Goal: Task Accomplishment & Management: Manage account settings

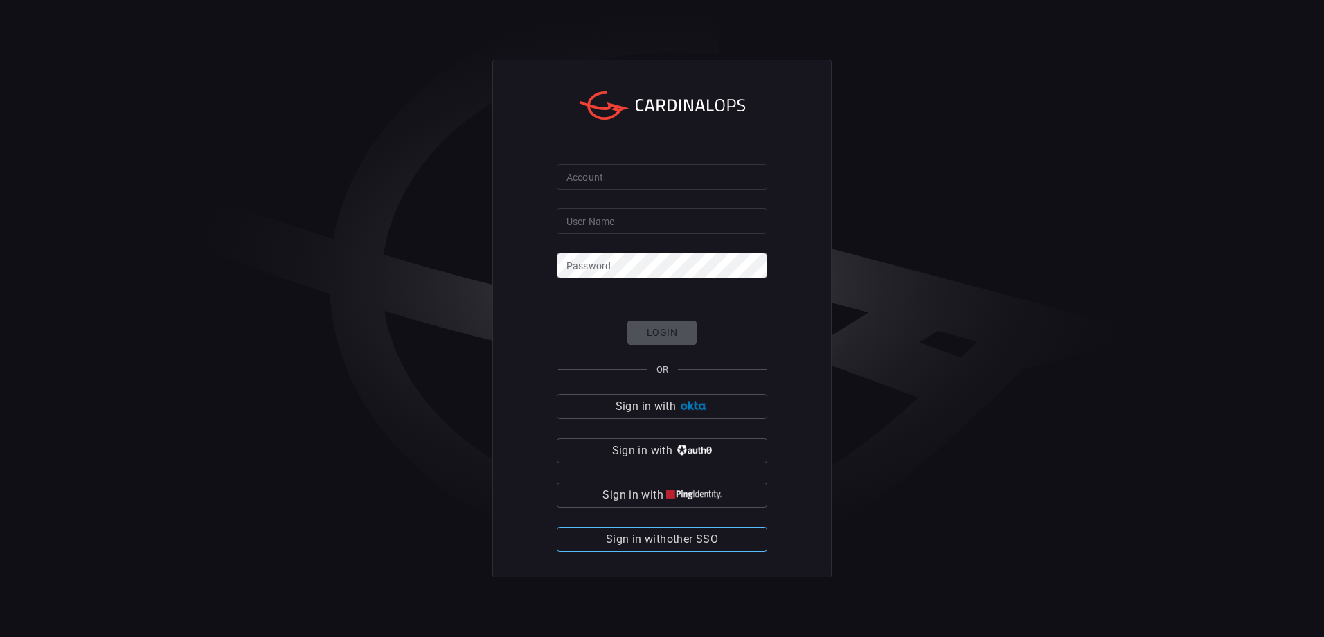
click at [708, 537] on span "Sign in with other SSO" at bounding box center [662, 539] width 112 height 19
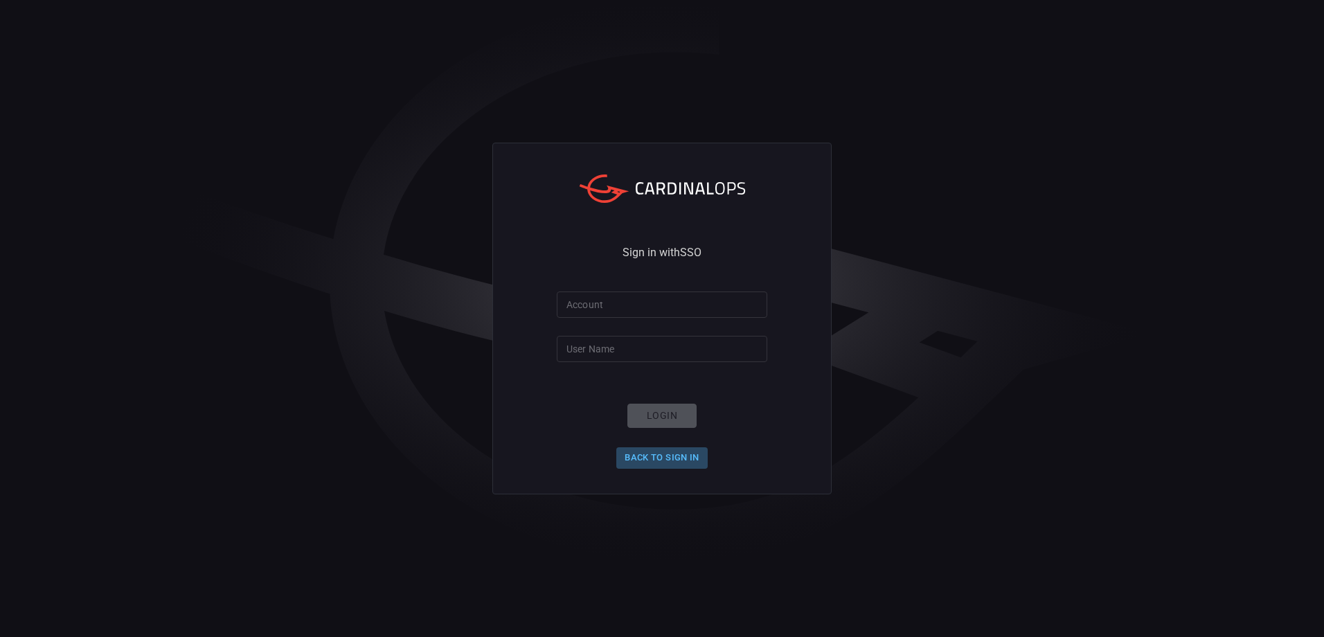
click at [680, 454] on button "Back to Sign in" at bounding box center [661, 457] width 91 height 21
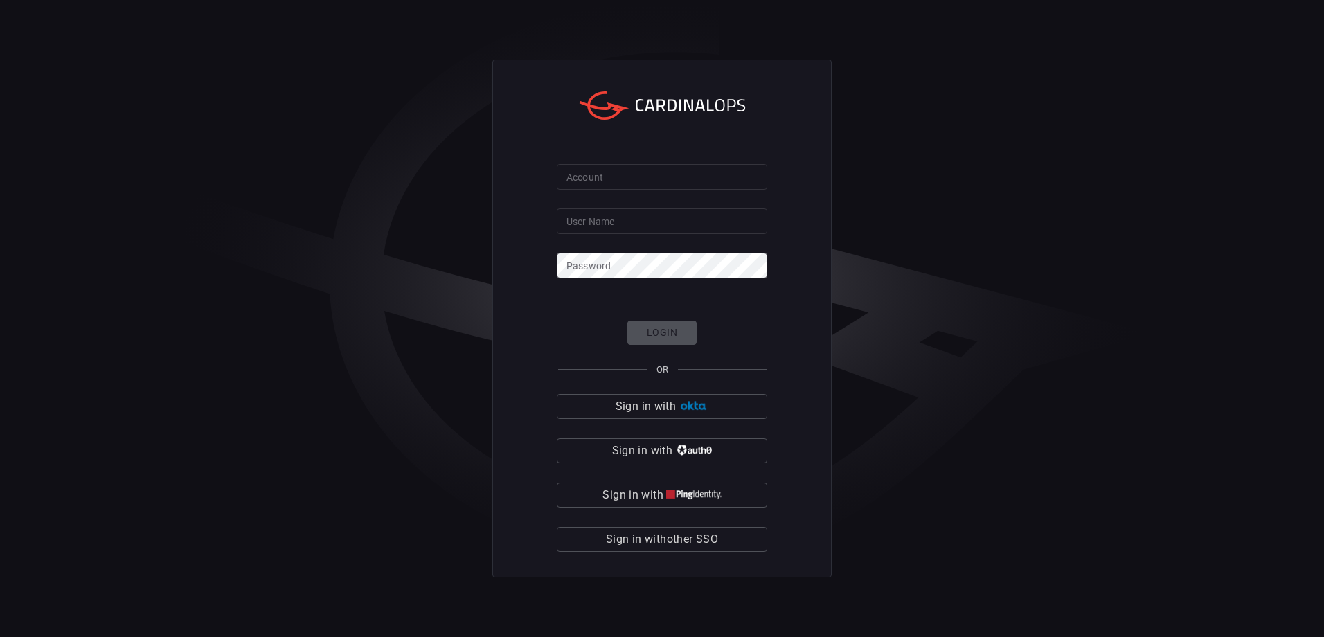
click at [707, 197] on form "Account Account User Name User Name Password Password Login OR Sign in with Sig…" at bounding box center [662, 358] width 210 height 388
click at [692, 222] on input "User Name" at bounding box center [662, 221] width 210 height 26
click at [734, 532] on button "Sign in with other SSO" at bounding box center [662, 539] width 210 height 25
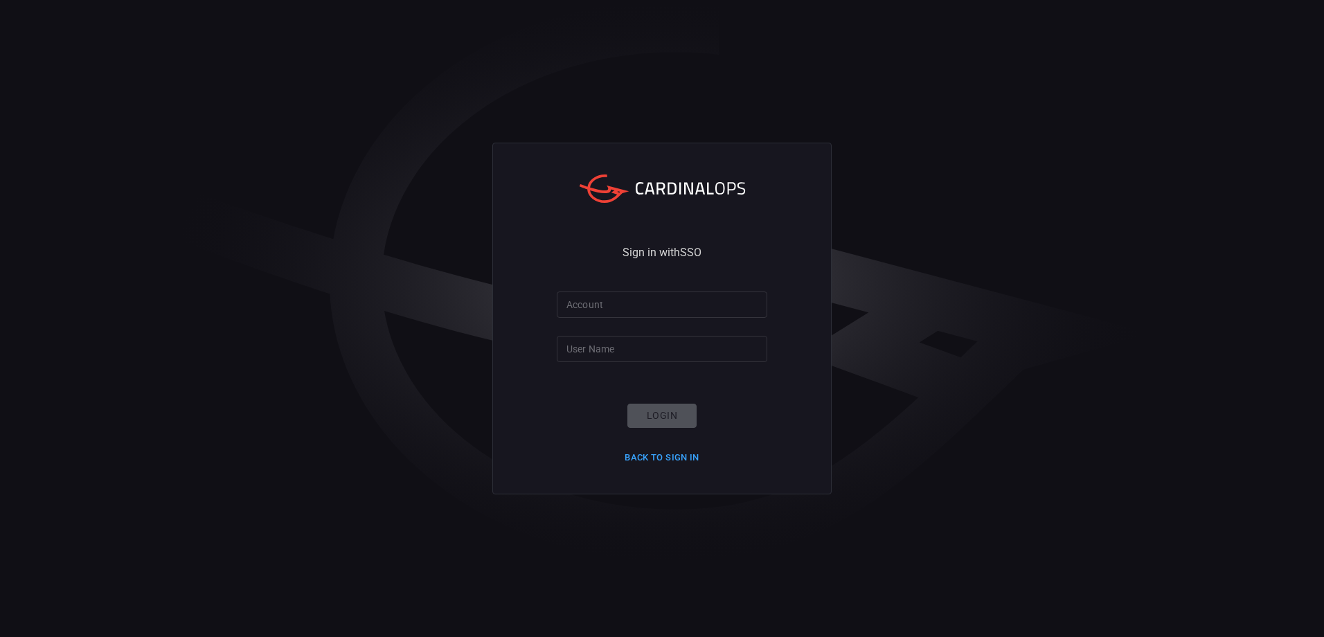
click at [687, 302] on input "Account" at bounding box center [662, 304] width 210 height 26
type input "sjennings1"
click at [671, 463] on button "Back to Sign in" at bounding box center [661, 457] width 91 height 21
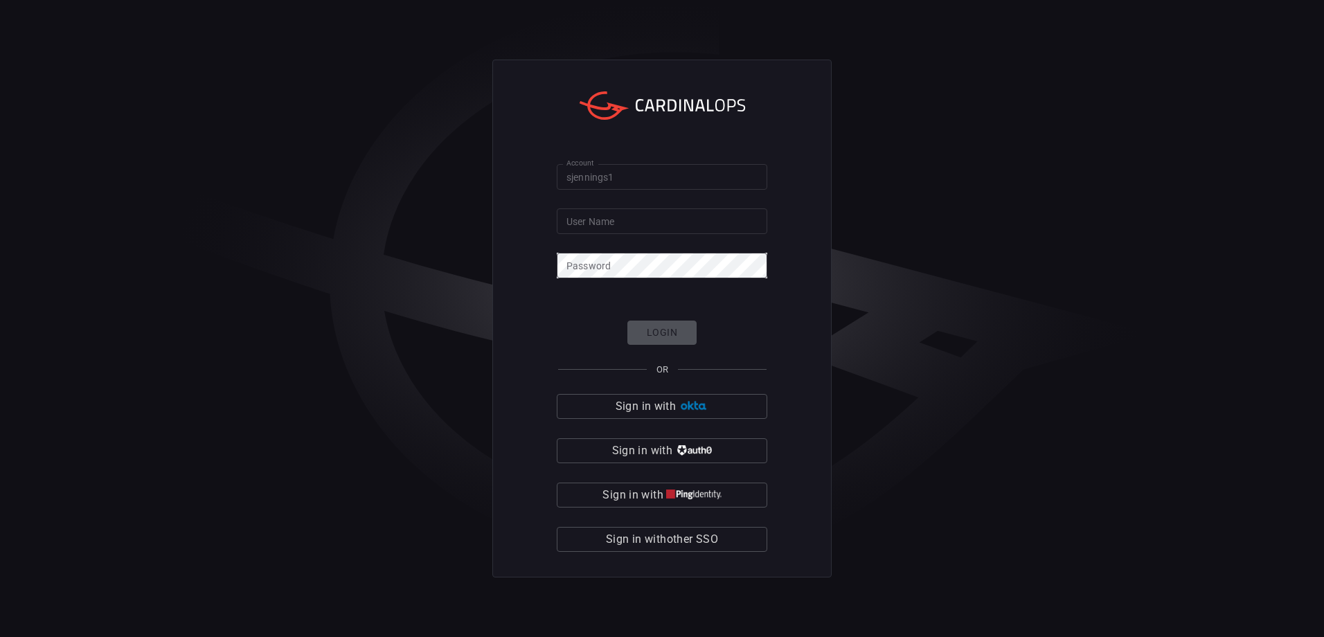
click at [638, 168] on input "sjennings1" at bounding box center [662, 177] width 210 height 26
drag, startPoint x: 639, startPoint y: 174, endPoint x: 513, endPoint y: 168, distance: 126.1
click at [518, 168] on div "Account sjennings1 Account User Name User Name Password Password Login OR Sign …" at bounding box center [661, 319] width 339 height 518
click at [610, 218] on input "User Name" at bounding box center [662, 221] width 210 height 26
click at [671, 181] on input "Account" at bounding box center [662, 177] width 210 height 26
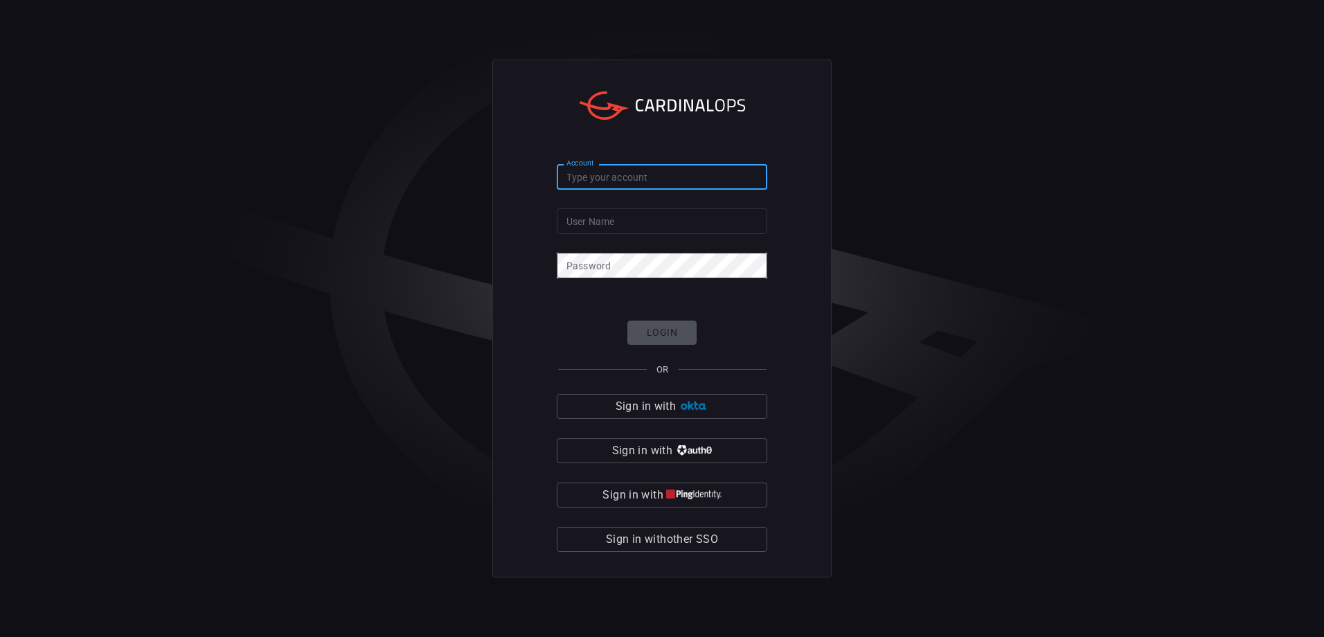
click at [655, 227] on input "User Name" at bounding box center [662, 221] width 210 height 26
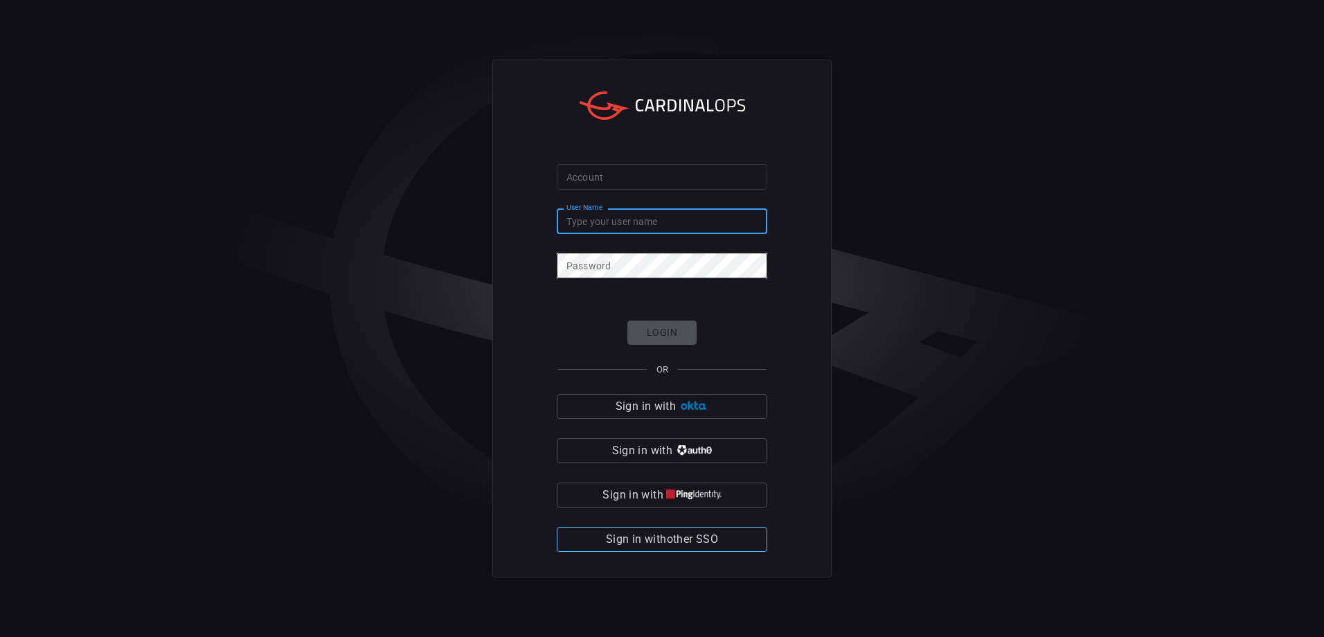
click at [667, 538] on span "Sign in with other SSO" at bounding box center [662, 539] width 112 height 19
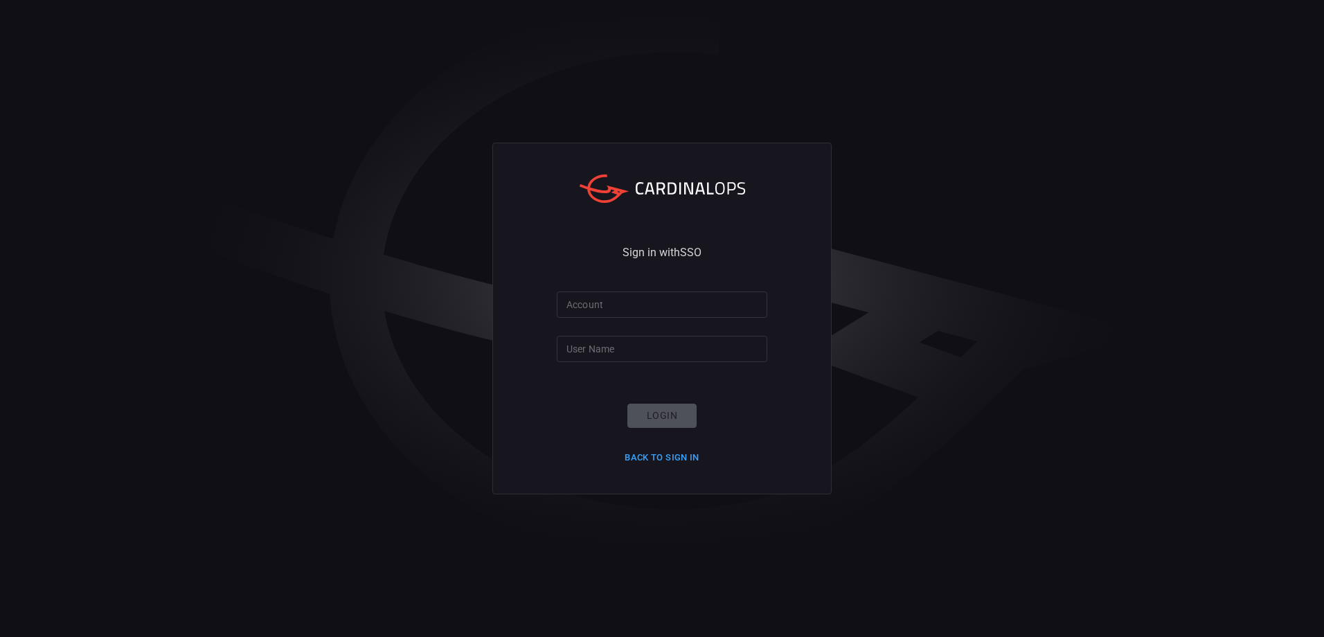
click at [638, 288] on div "Sign in with SSO Account Account User Name User Name Login Back to Sign in" at bounding box center [661, 318] width 339 height 351
click at [633, 302] on input "Account" at bounding box center [662, 304] width 210 height 26
click at [638, 354] on input "User Name" at bounding box center [662, 349] width 210 height 26
type input "sjennings1"
click at [653, 305] on input "Account" at bounding box center [662, 304] width 210 height 26
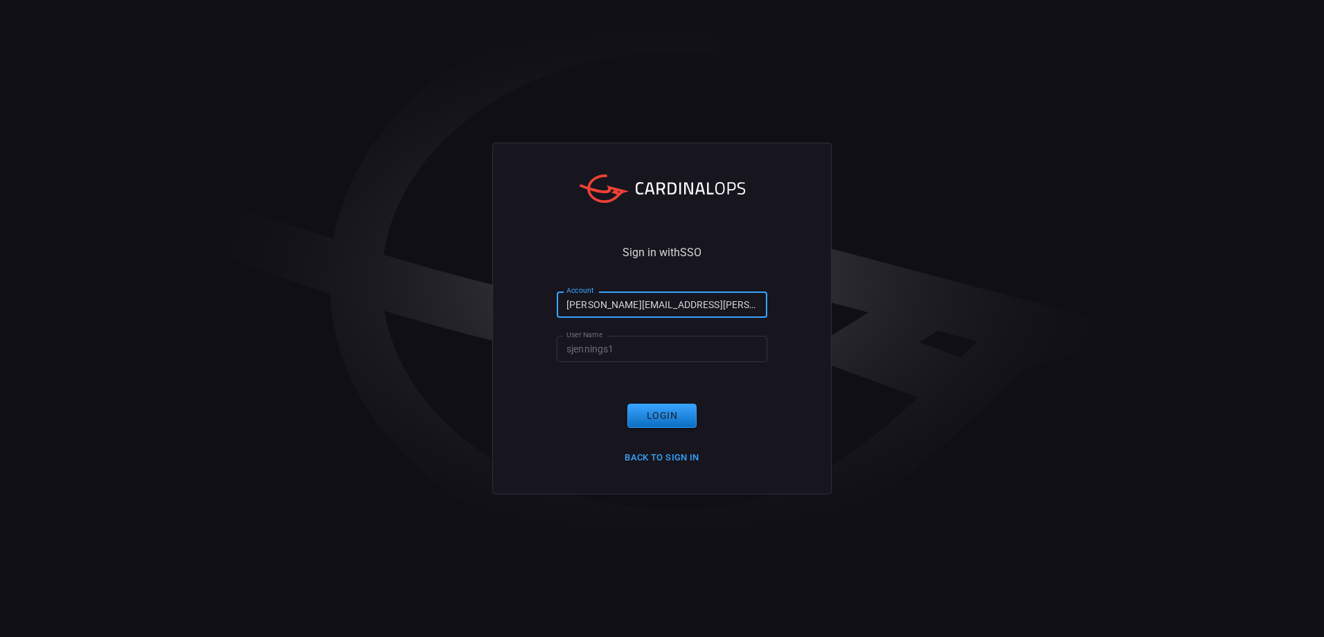
type input "[PERSON_NAME][EMAIL_ADDRESS][PERSON_NAME][DOMAIN_NAME]"
click button "Login" at bounding box center [661, 416] width 69 height 24
click at [663, 458] on button "Back to Sign in" at bounding box center [661, 457] width 91 height 21
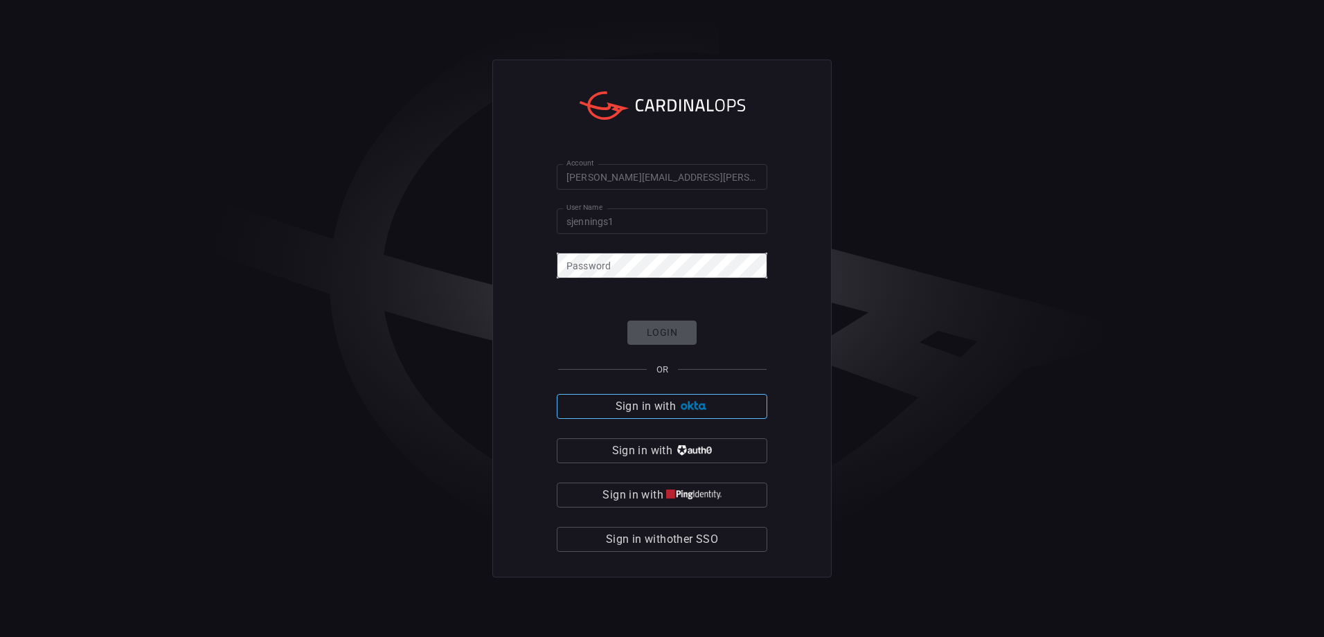
click at [678, 408] on img "button" at bounding box center [693, 406] width 30 height 10
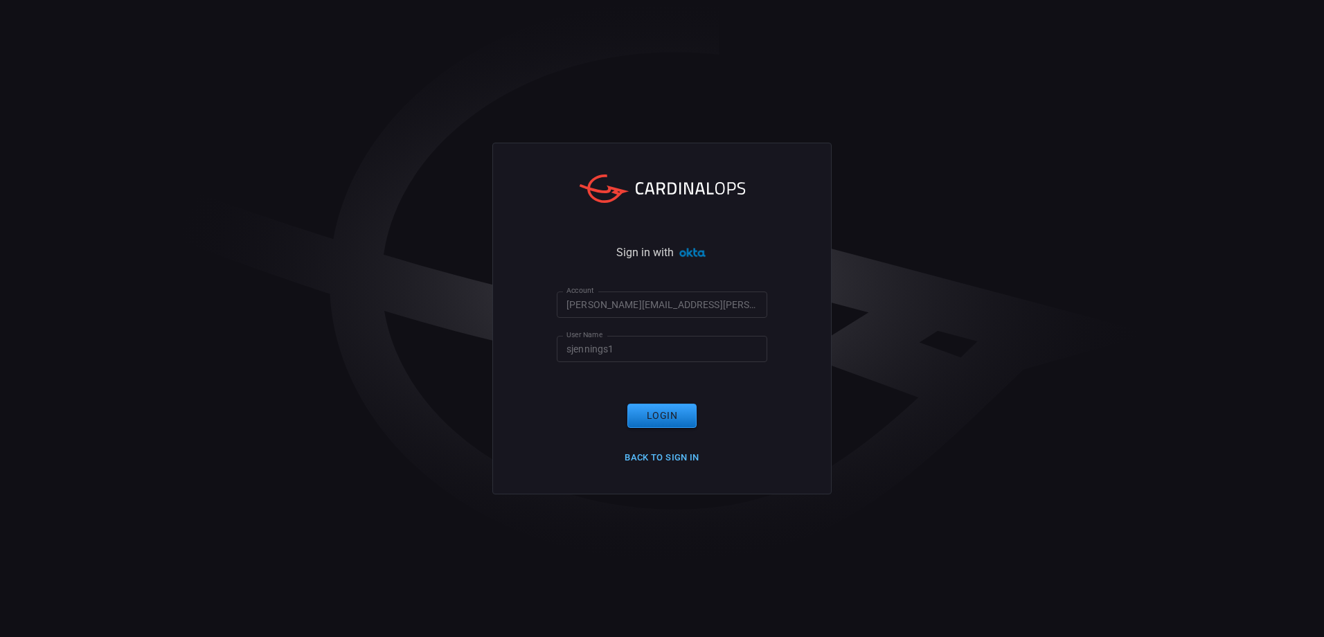
click at [679, 458] on button "Back to Sign in" at bounding box center [661, 457] width 91 height 21
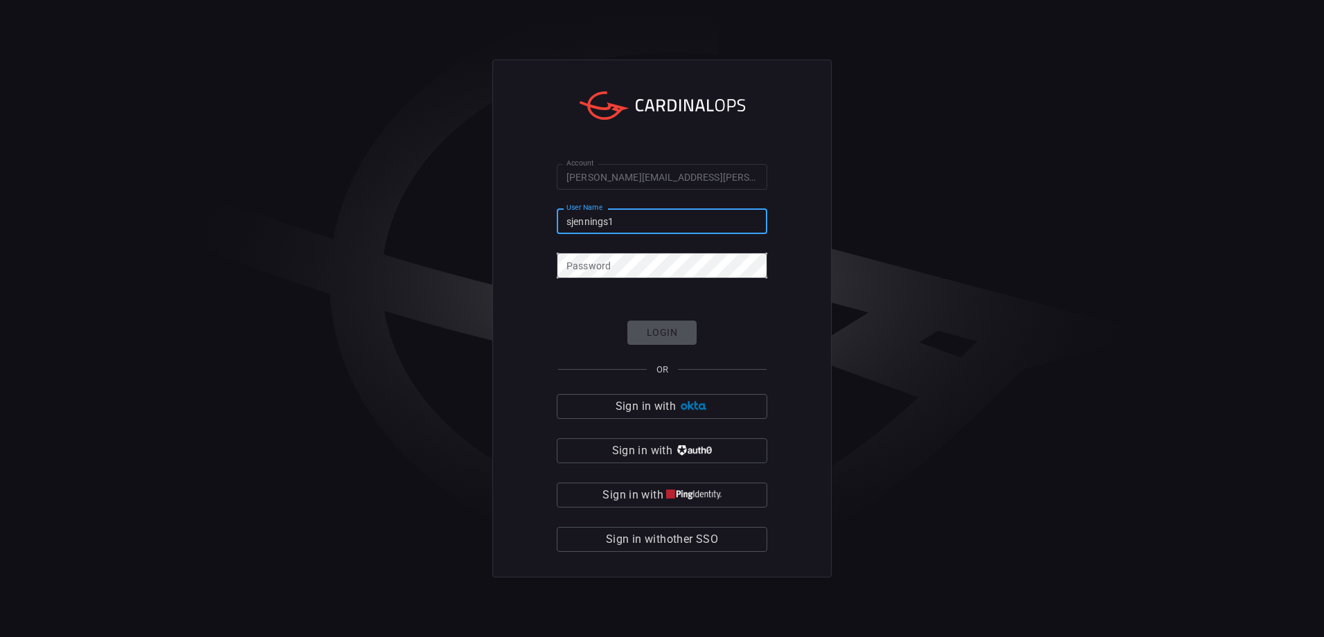
click at [639, 217] on input "sjennings1" at bounding box center [662, 221] width 210 height 26
drag, startPoint x: 640, startPoint y: 292, endPoint x: 643, endPoint y: 283, distance: 9.4
click at [640, 293] on form "Account [PERSON_NAME][EMAIL_ADDRESS][PERSON_NAME][DOMAIN_NAME] Account User Nam…" at bounding box center [662, 358] width 210 height 388
